Goal: Information Seeking & Learning: Learn about a topic

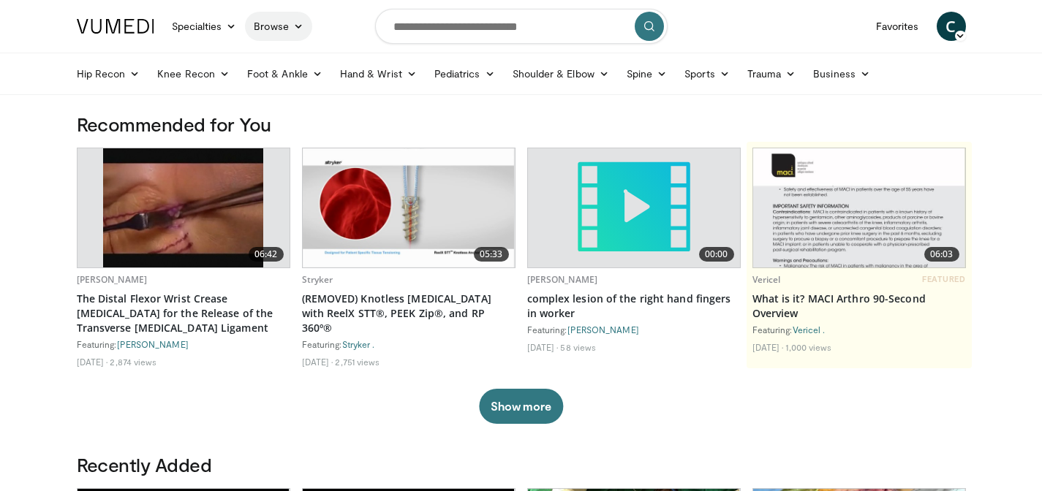
click at [276, 34] on link "Browse" at bounding box center [278, 26] width 67 height 29
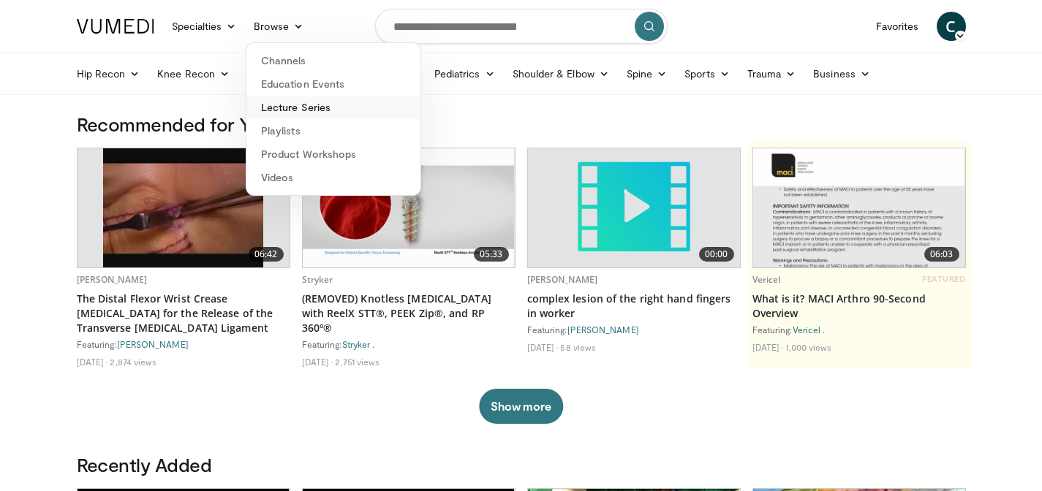
click at [312, 113] on link "Lecture Series" at bounding box center [333, 107] width 174 height 23
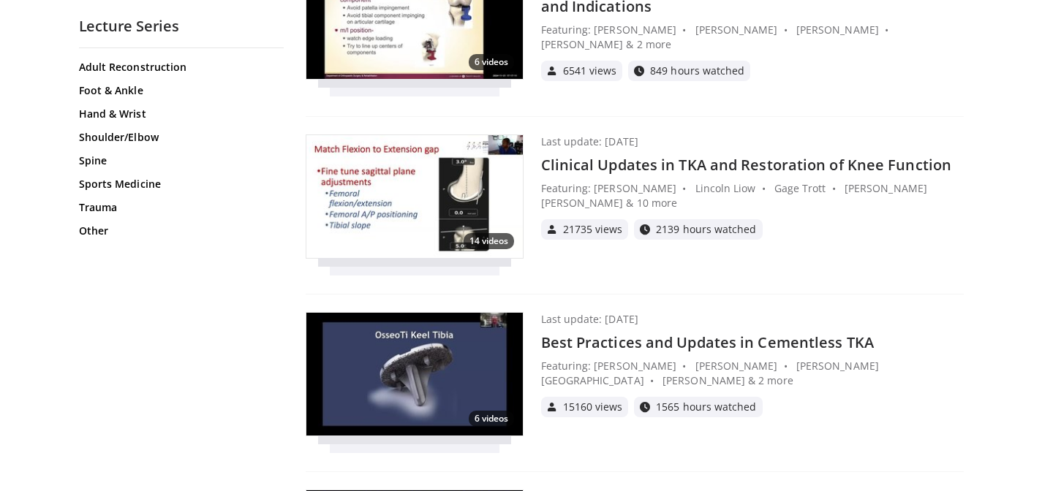
scroll to position [784, 0]
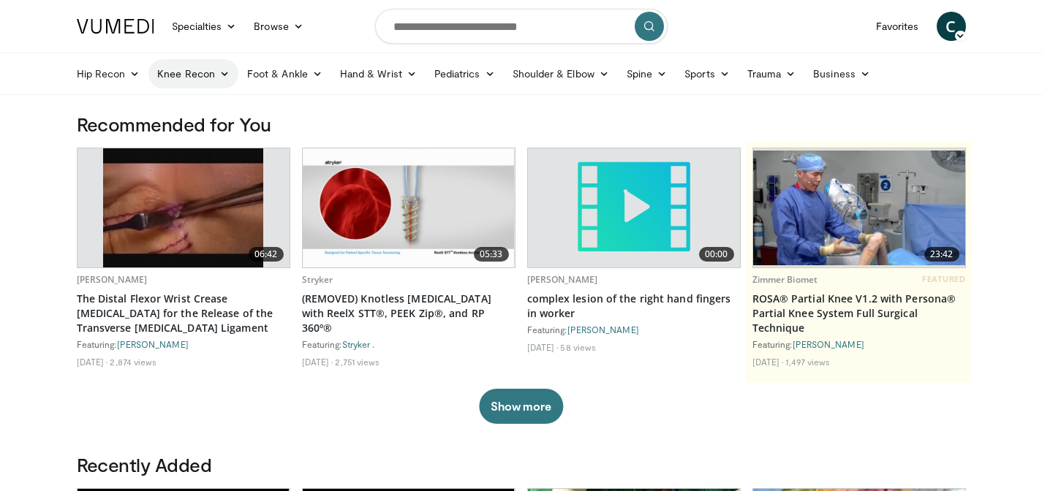
click at [211, 81] on link "Knee Recon" at bounding box center [193, 73] width 90 height 29
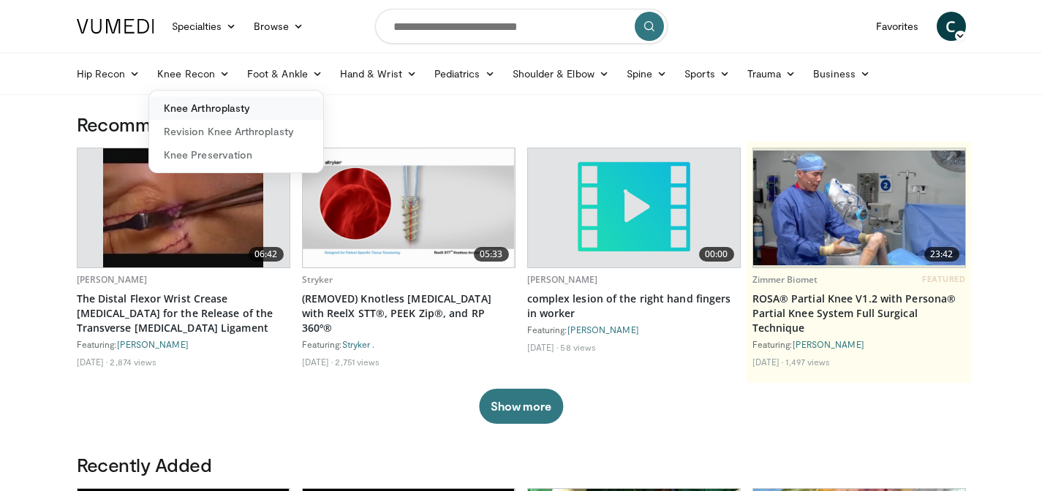
click at [233, 107] on link "Knee Arthroplasty" at bounding box center [236, 108] width 174 height 23
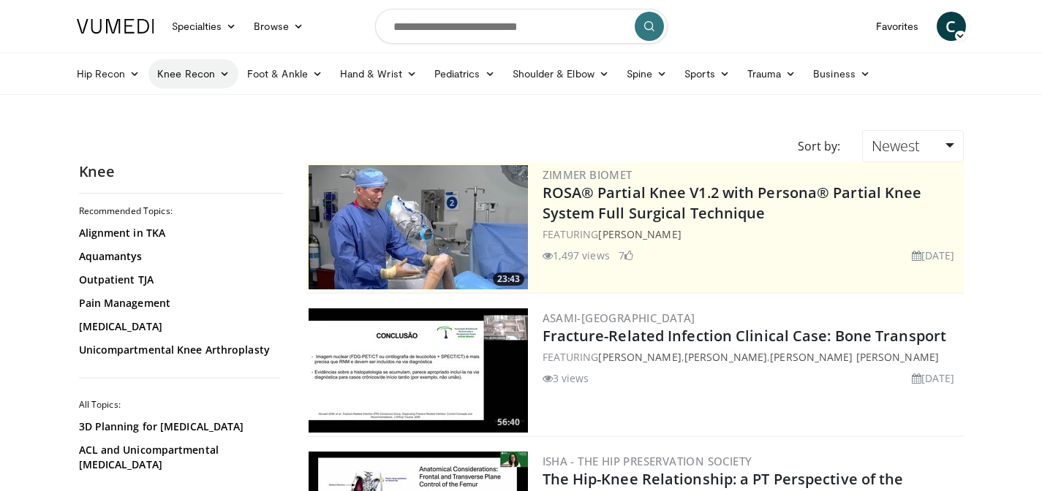
click at [216, 78] on link "Knee Recon" at bounding box center [193, 73] width 90 height 29
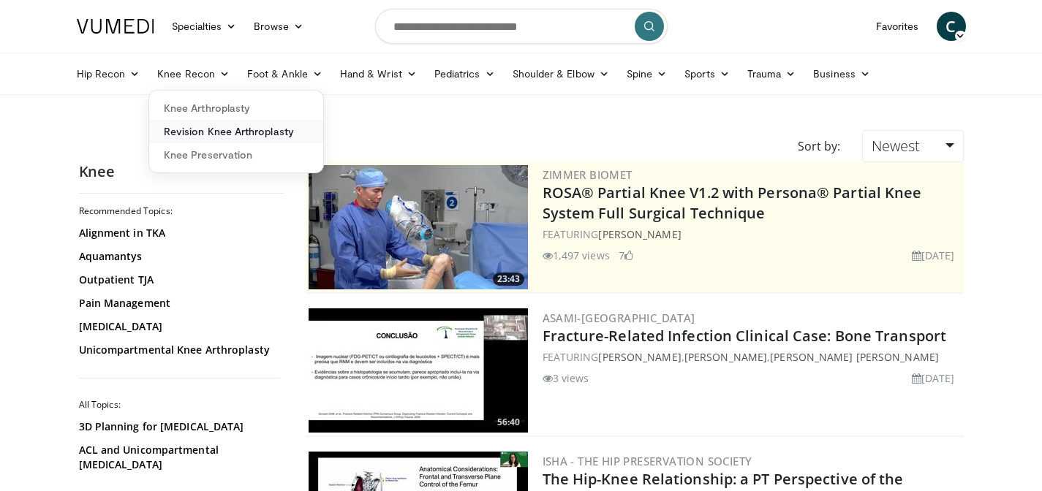
click at [243, 136] on link "Revision Knee Arthroplasty" at bounding box center [236, 131] width 174 height 23
